Goal: Information Seeking & Learning: Check status

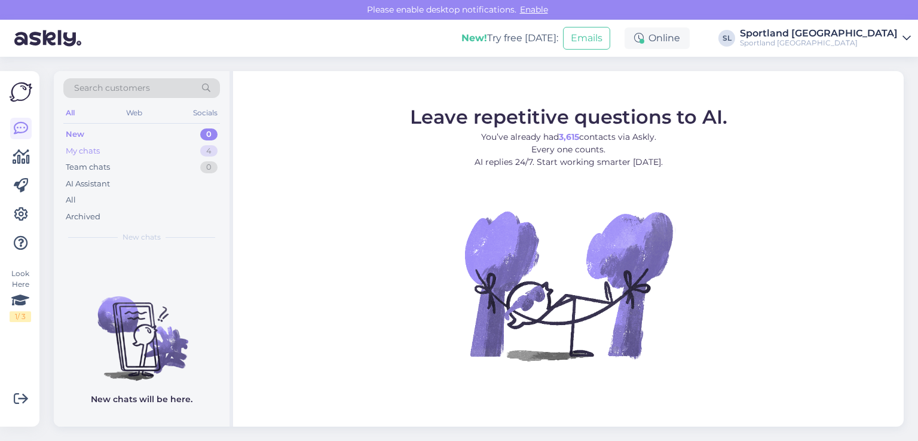
click at [98, 149] on div "My chats" at bounding box center [83, 151] width 34 height 12
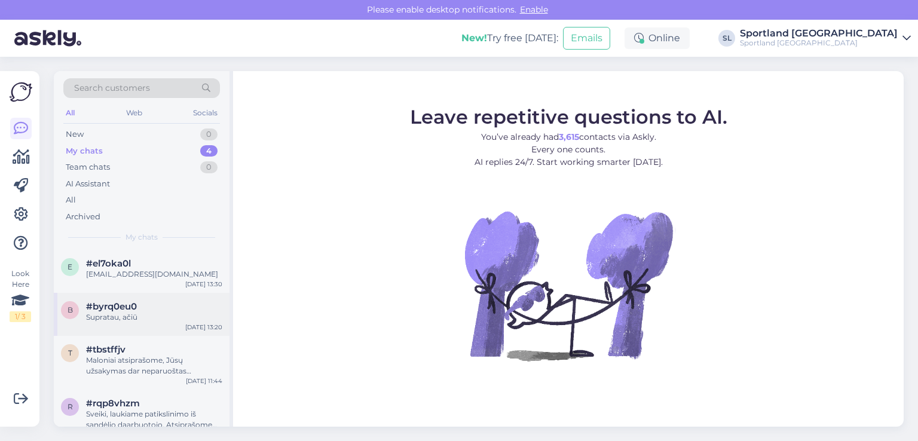
scroll to position [17, 0]
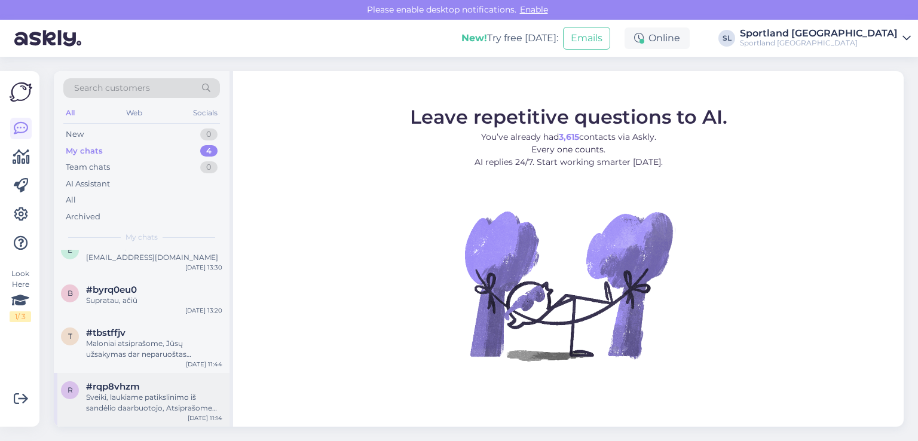
click at [123, 401] on div "Sveiki, laukiame patikslinimo iš sandėlio daarbuotojo, Atsiprašome dėl nepatogu…" at bounding box center [154, 403] width 136 height 22
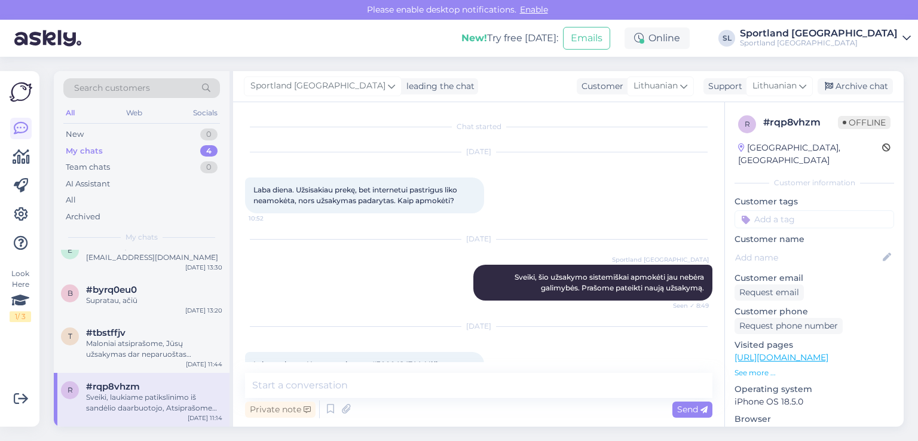
scroll to position [565, 0]
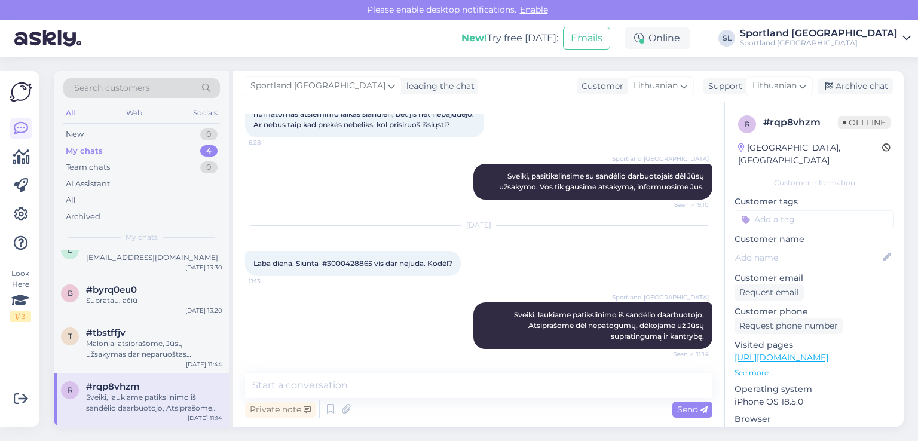
click at [353, 261] on span "Laba diena. Siunta #3000428865 vis dar nejuda. Kodėl?" at bounding box center [353, 263] width 199 height 9
copy span "3000428865"
click at [105, 357] on div "Maloniai atsiprašome, Jūsų užsakymas dar neparuoštas išsiuntimui, greitu metu k…" at bounding box center [154, 349] width 136 height 22
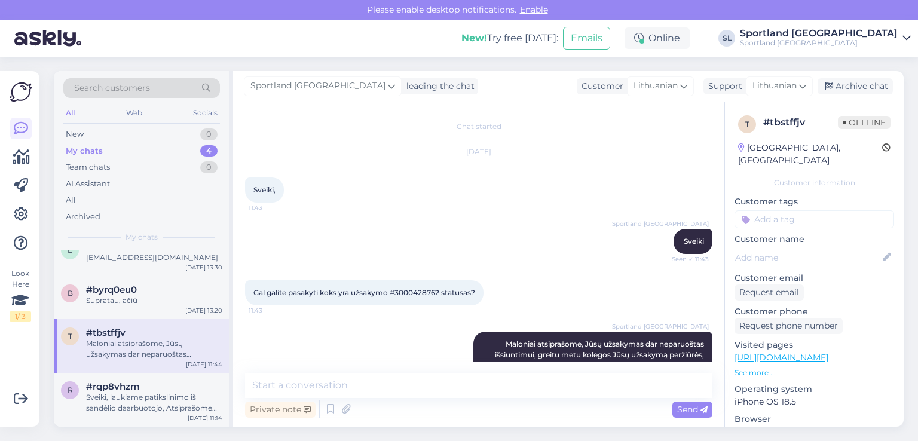
scroll to position [41, 0]
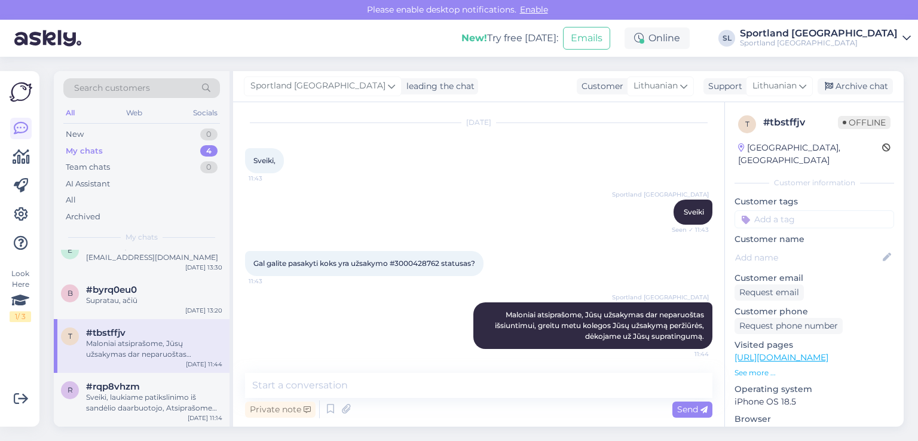
click at [419, 259] on span "Gal galite pasakyti koks yra užsakymo #3000428762 statusas?" at bounding box center [365, 263] width 222 height 9
copy span "3000428762"
click at [123, 299] on div "Supratau, ačiū" at bounding box center [154, 300] width 136 height 11
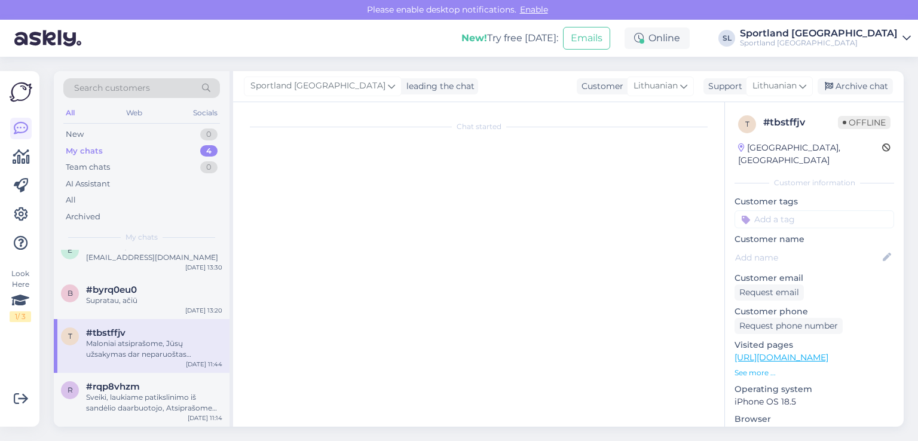
scroll to position [268, 0]
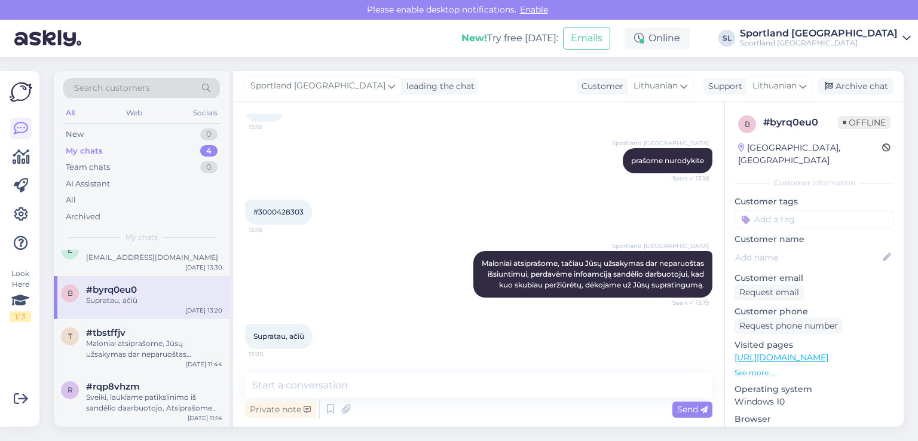
click at [273, 207] on span "#3000428303" at bounding box center [279, 211] width 50 height 9
copy div "3000428303 13:18"
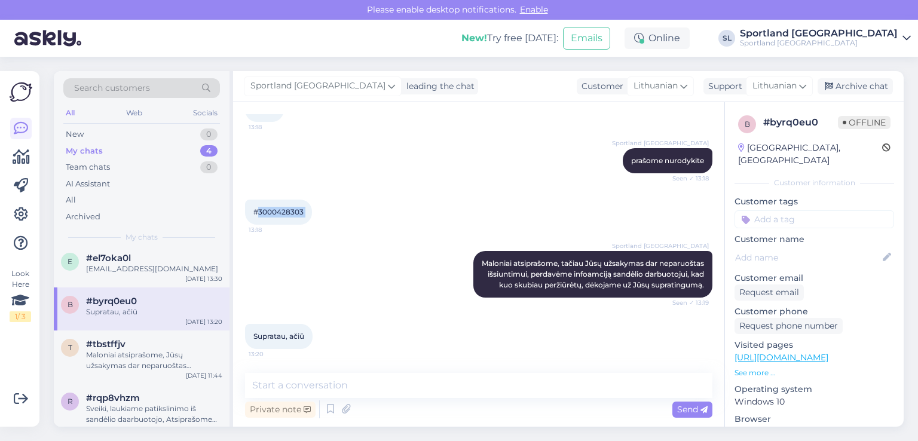
scroll to position [0, 0]
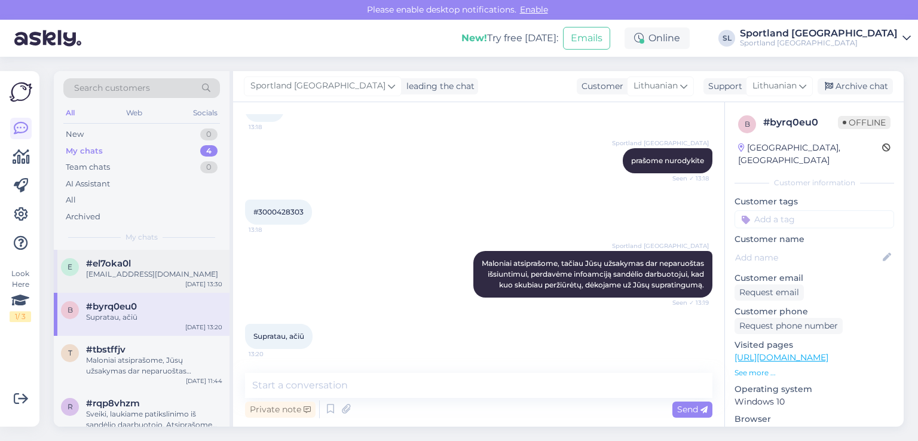
click at [132, 276] on div "uryem0601@gmail.com" at bounding box center [154, 274] width 136 height 11
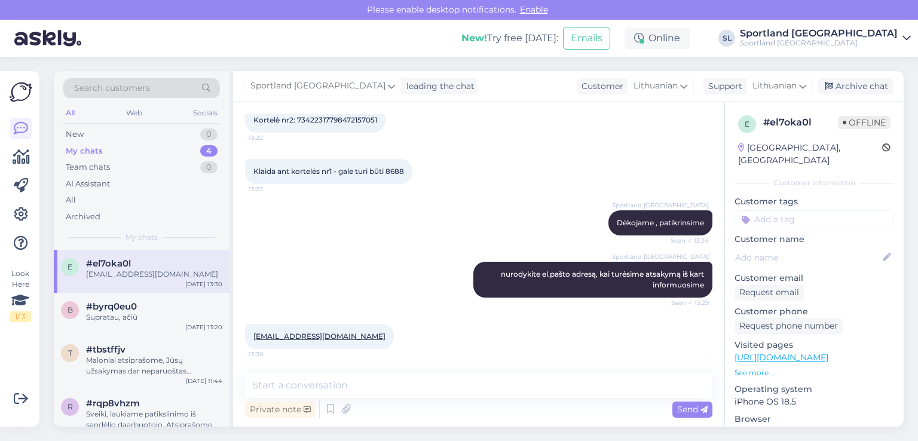
scroll to position [329, 0]
drag, startPoint x: 343, startPoint y: 334, endPoint x: 246, endPoint y: 344, distance: 97.4
click at [246, 344] on div "uryem0601@gmail.com 13:30" at bounding box center [319, 336] width 149 height 25
copy link "uryem0601@gmail.com"
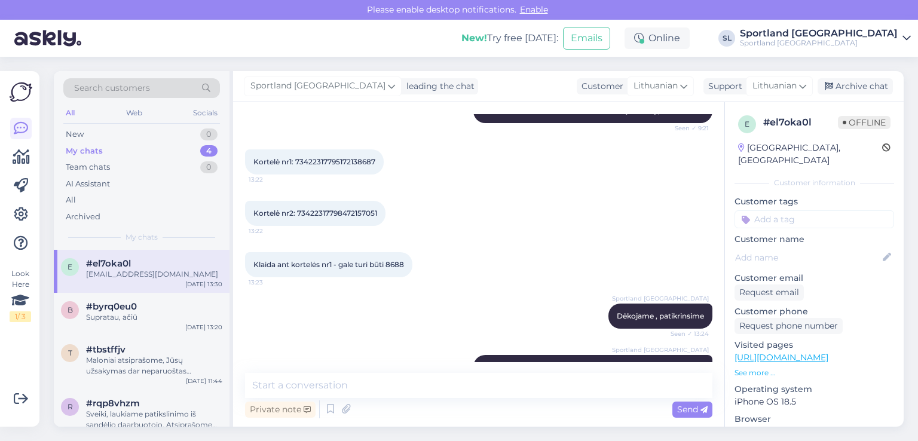
scroll to position [210, 0]
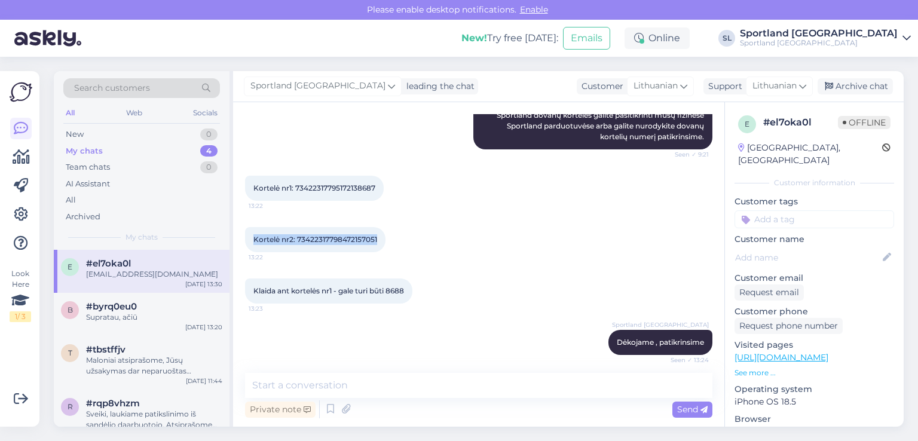
drag, startPoint x: 383, startPoint y: 234, endPoint x: 252, endPoint y: 235, distance: 130.4
click at [251, 237] on div "Kortelė nr2: 73422317798472157051 13:22" at bounding box center [315, 239] width 141 height 25
copy span "Kortelė nr2: 73422317798472157051"
drag, startPoint x: 381, startPoint y: 186, endPoint x: 256, endPoint y: 185, distance: 125.0
click at [256, 185] on div "Kortelė nr1: 73422317795172138687 13:22" at bounding box center [314, 188] width 139 height 25
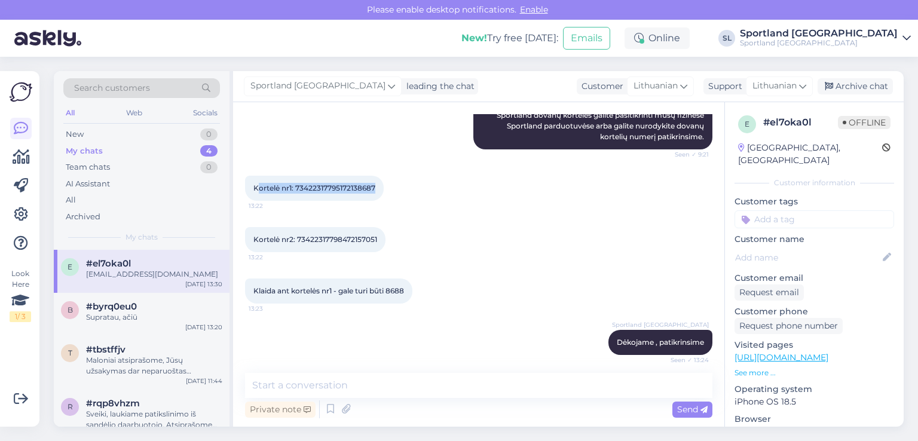
click at [262, 186] on span "Kortelė nr1: 73422317795172138687" at bounding box center [315, 188] width 122 height 9
click at [263, 187] on span "Kortelė nr1: 73422317795172138687" at bounding box center [315, 188] width 122 height 9
copy div "Kortelė nr1: 73422317795172138687 13:22"
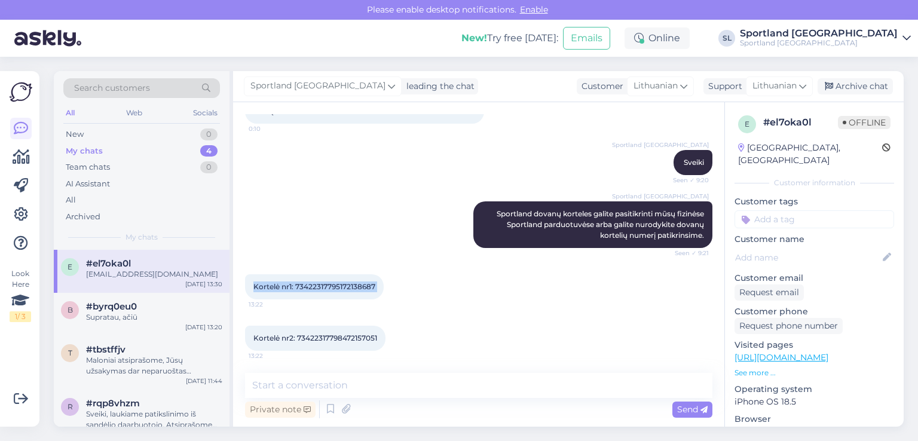
scroll to position [329, 0]
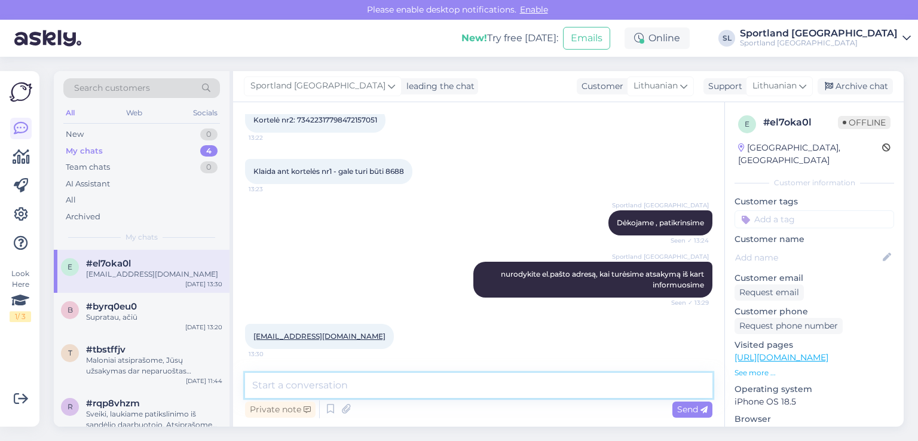
click at [411, 390] on textarea at bounding box center [479, 385] width 468 height 25
type textarea "Parašėme Jums el. laišką."
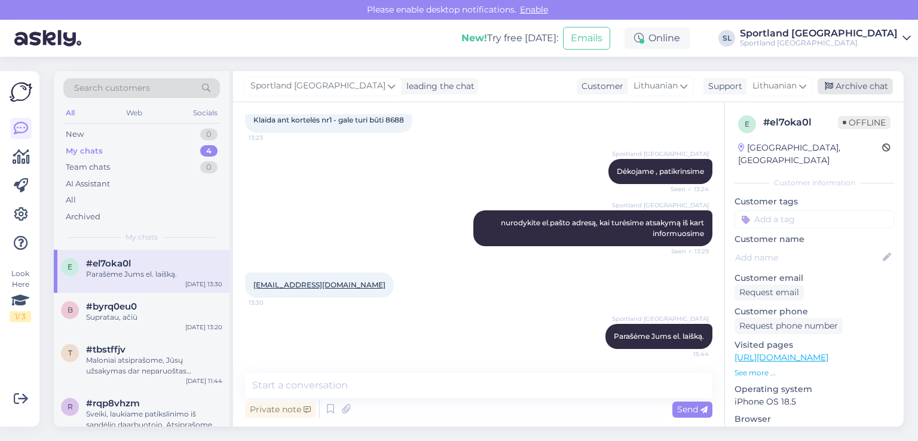
click at [871, 84] on div "Archive chat" at bounding box center [855, 86] width 75 height 16
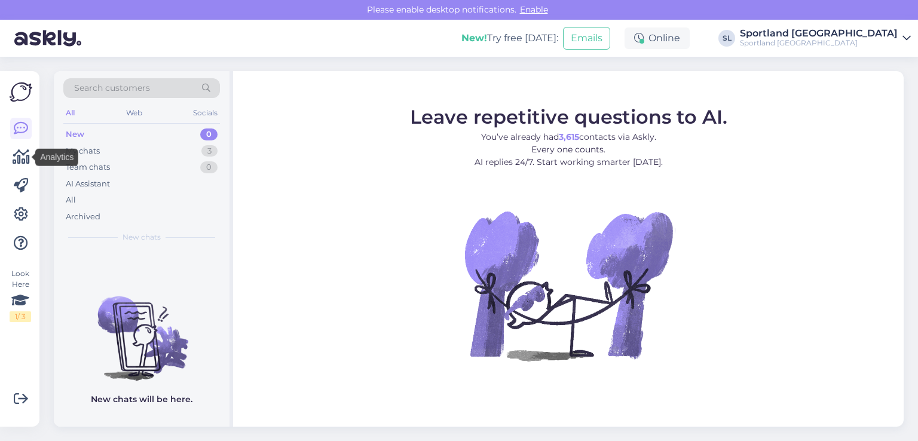
click at [15, 158] on icon at bounding box center [21, 157] width 17 height 14
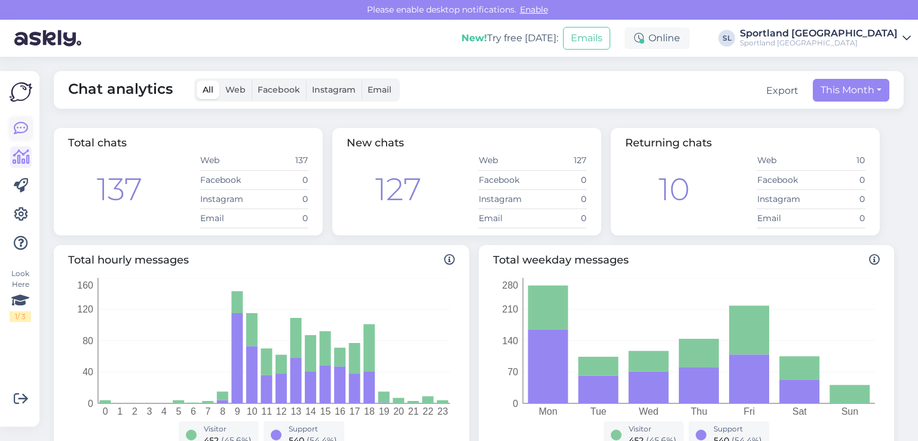
click at [19, 126] on icon at bounding box center [21, 128] width 14 height 14
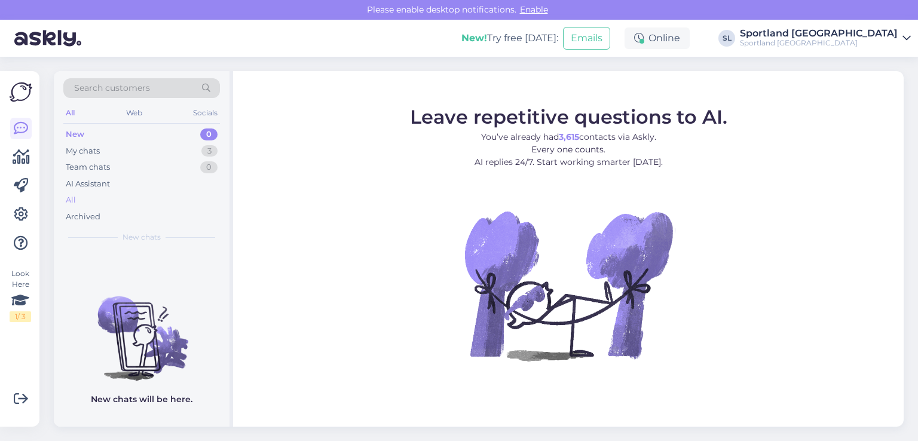
click at [107, 196] on div "All" at bounding box center [141, 200] width 157 height 17
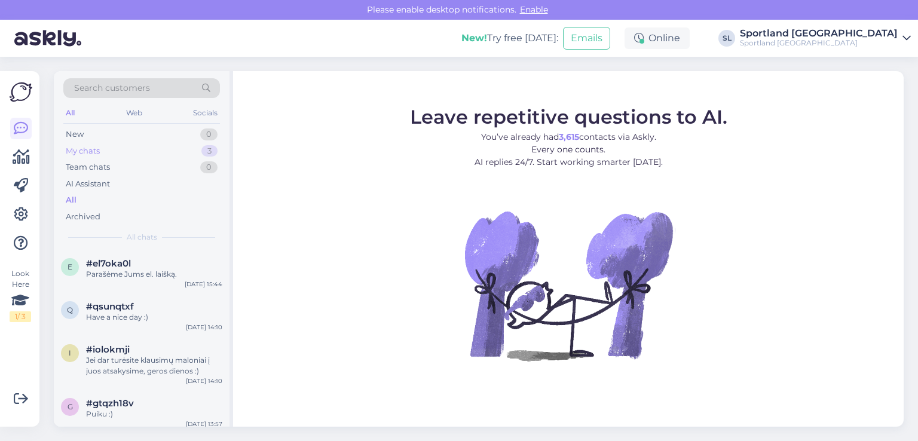
click at [75, 146] on div "My chats" at bounding box center [83, 151] width 34 height 12
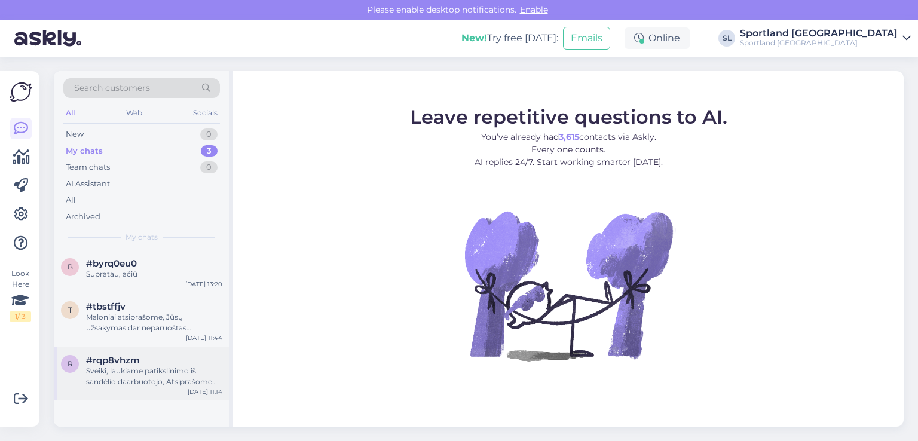
click at [163, 371] on div "Sveiki, laukiame patikslinimo iš sandėlio daarbuotojo, Atsiprašome dėl nepatogu…" at bounding box center [154, 377] width 136 height 22
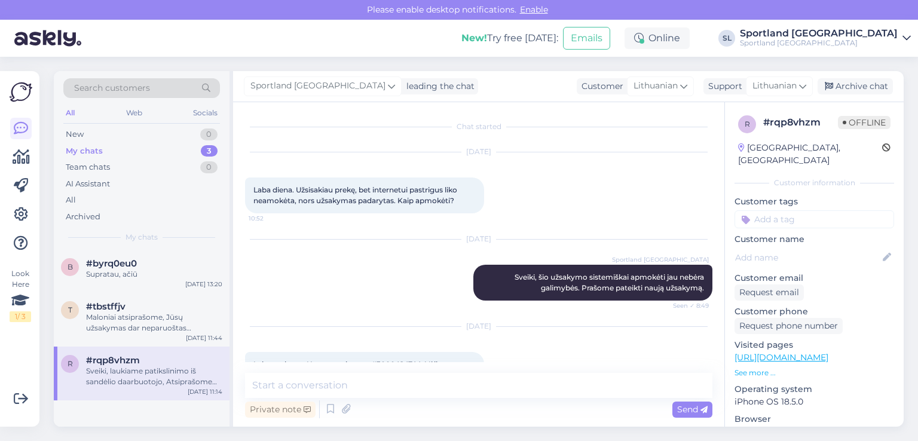
scroll to position [565, 0]
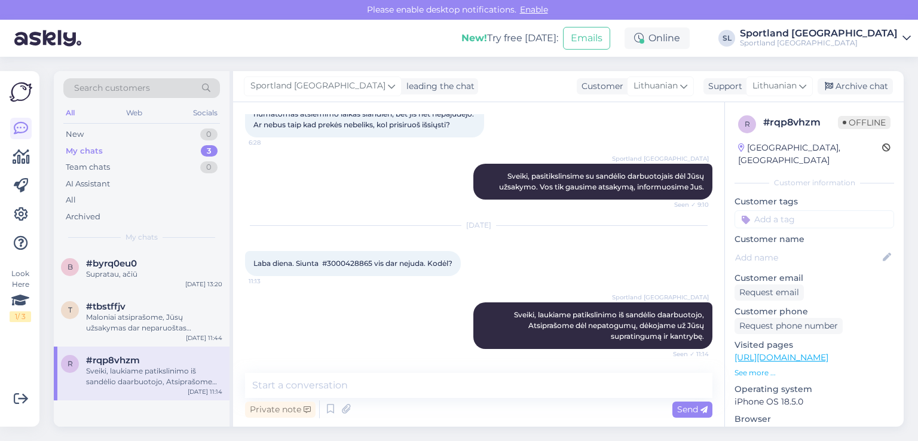
click at [358, 263] on span "Laba diena. Siunta #3000428865 vis dar nejuda. Kodėl?" at bounding box center [353, 263] width 199 height 9
copy span "3000428865"
click at [339, 264] on span "Laba diena. Siunta #3000428865 vis dar nejuda. Kodėl?" at bounding box center [353, 263] width 199 height 9
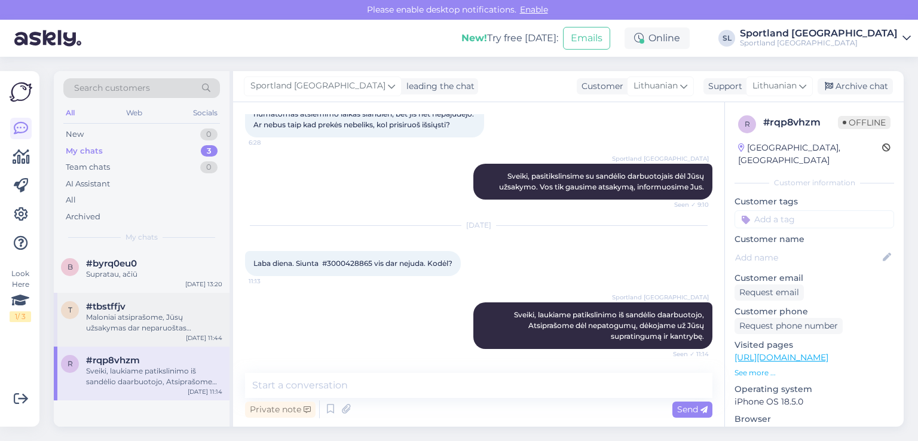
click at [107, 306] on span "#tbstffjv" at bounding box center [105, 306] width 39 height 11
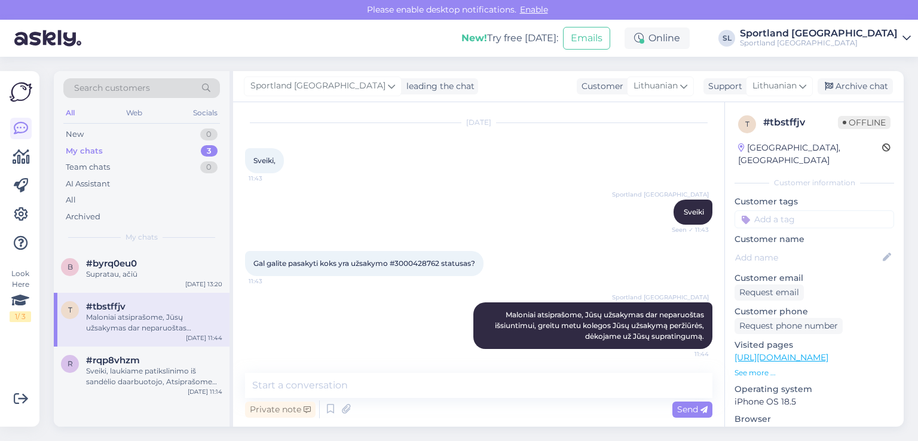
click at [429, 259] on span "Gal galite pasakyti koks yra užsakymo #3000428762 statusas?" at bounding box center [365, 263] width 222 height 9
copy span "3000428762"
click at [94, 264] on span "#byrq0eu0" at bounding box center [111, 263] width 51 height 11
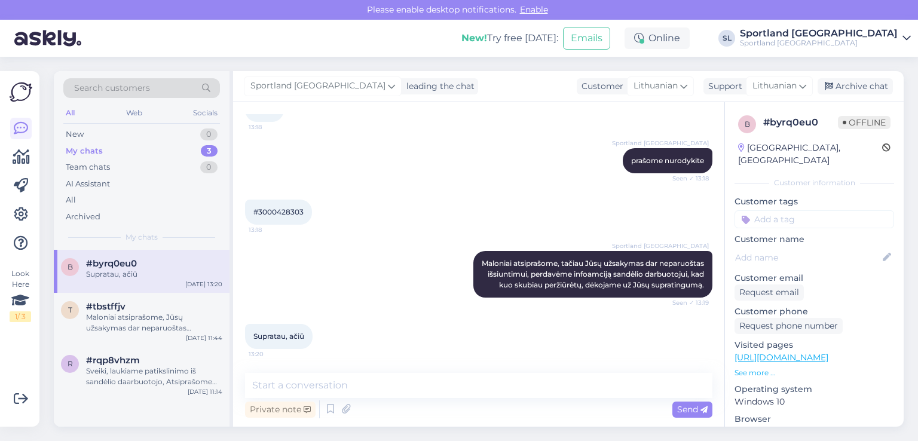
click at [289, 207] on span "#3000428303" at bounding box center [279, 211] width 50 height 9
copy div "3000428303 13:18"
click at [105, 315] on div "Maloniai atsiprašome, Jūsų užsakymas dar neparuoštas išsiuntimui, greitu metu k…" at bounding box center [154, 323] width 136 height 22
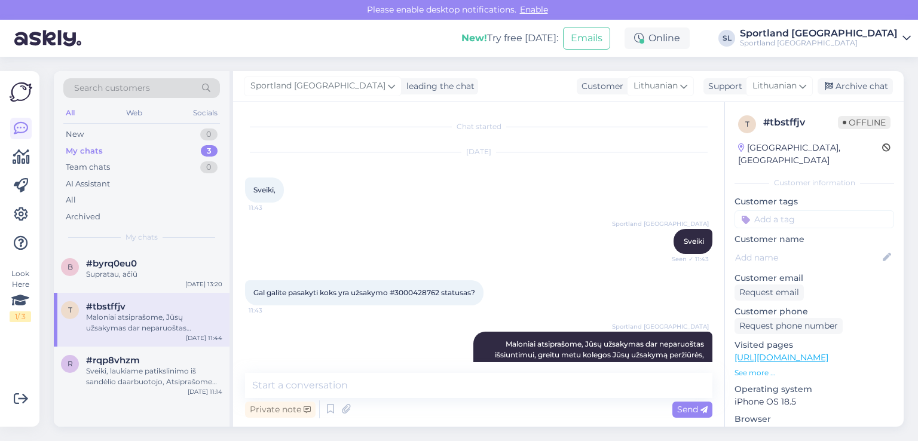
scroll to position [41, 0]
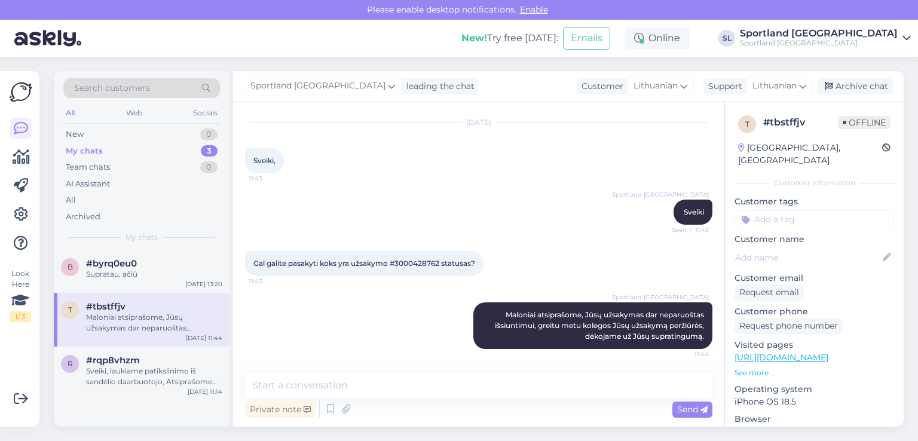
click at [428, 259] on span "Gal galite pasakyti koks yra užsakymo #3000428762 statusas?" at bounding box center [365, 263] width 222 height 9
copy span "3000428762"
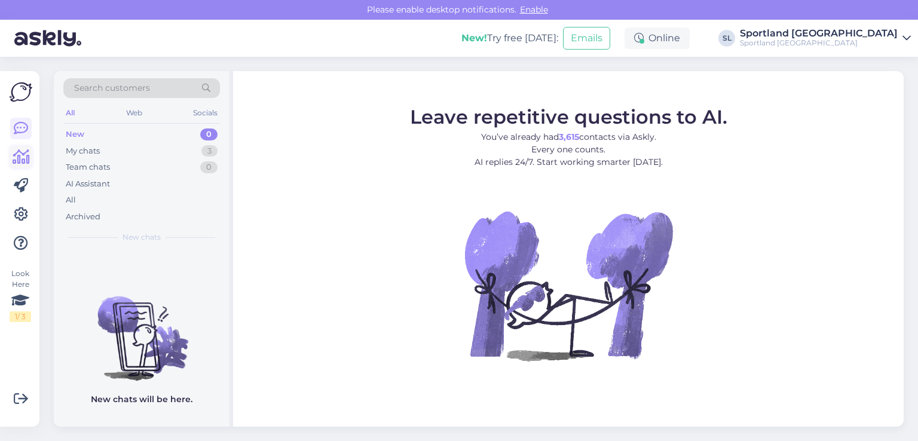
click at [14, 159] on icon at bounding box center [21, 157] width 17 height 14
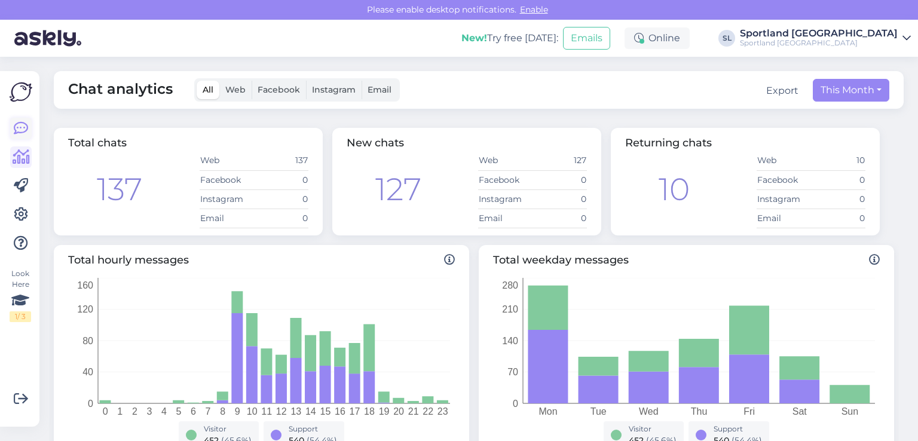
click at [18, 139] on link at bounding box center [21, 129] width 22 height 22
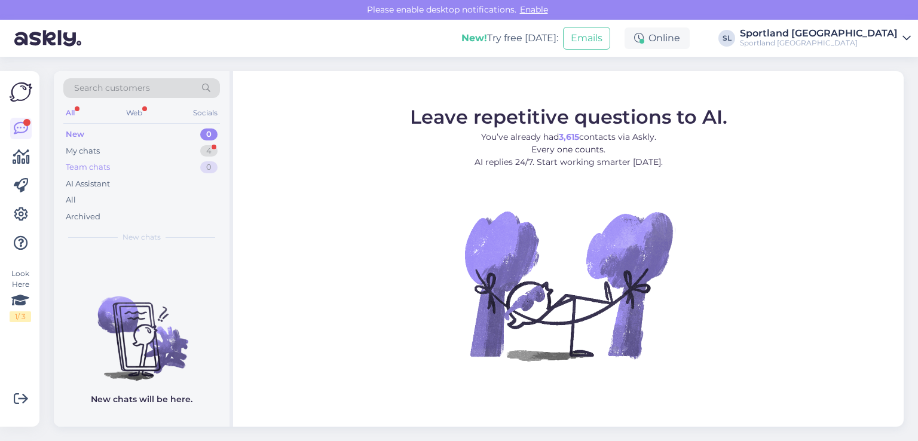
click at [88, 159] on div "Team chats 0" at bounding box center [141, 167] width 157 height 17
click at [85, 146] on div "My chats" at bounding box center [83, 151] width 34 height 12
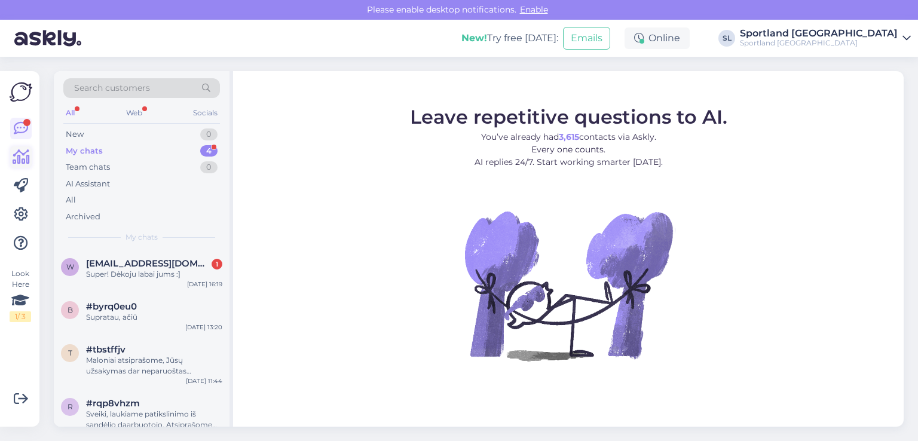
click at [21, 155] on icon at bounding box center [21, 157] width 17 height 14
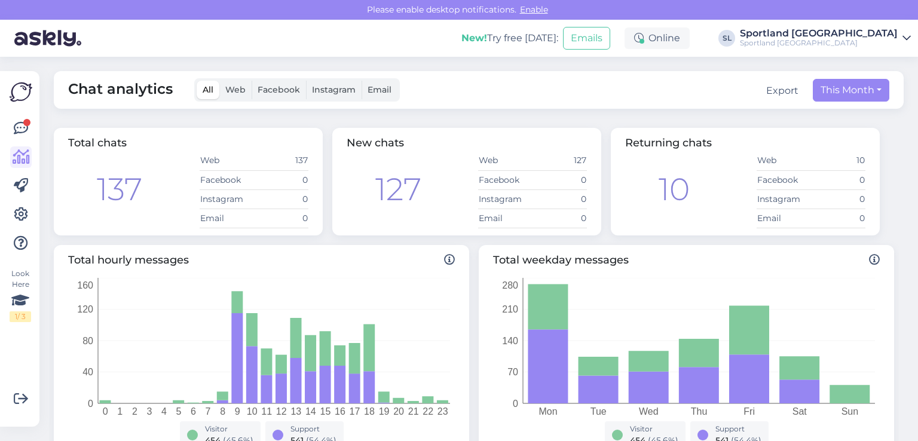
click at [33, 121] on div "Look Here 1 / 3 Get more Your checklist to get more value from Askly. Close Con…" at bounding box center [19, 249] width 39 height 356
click at [24, 127] on icon at bounding box center [21, 128] width 14 height 14
